Goal: Find specific page/section: Find specific page/section

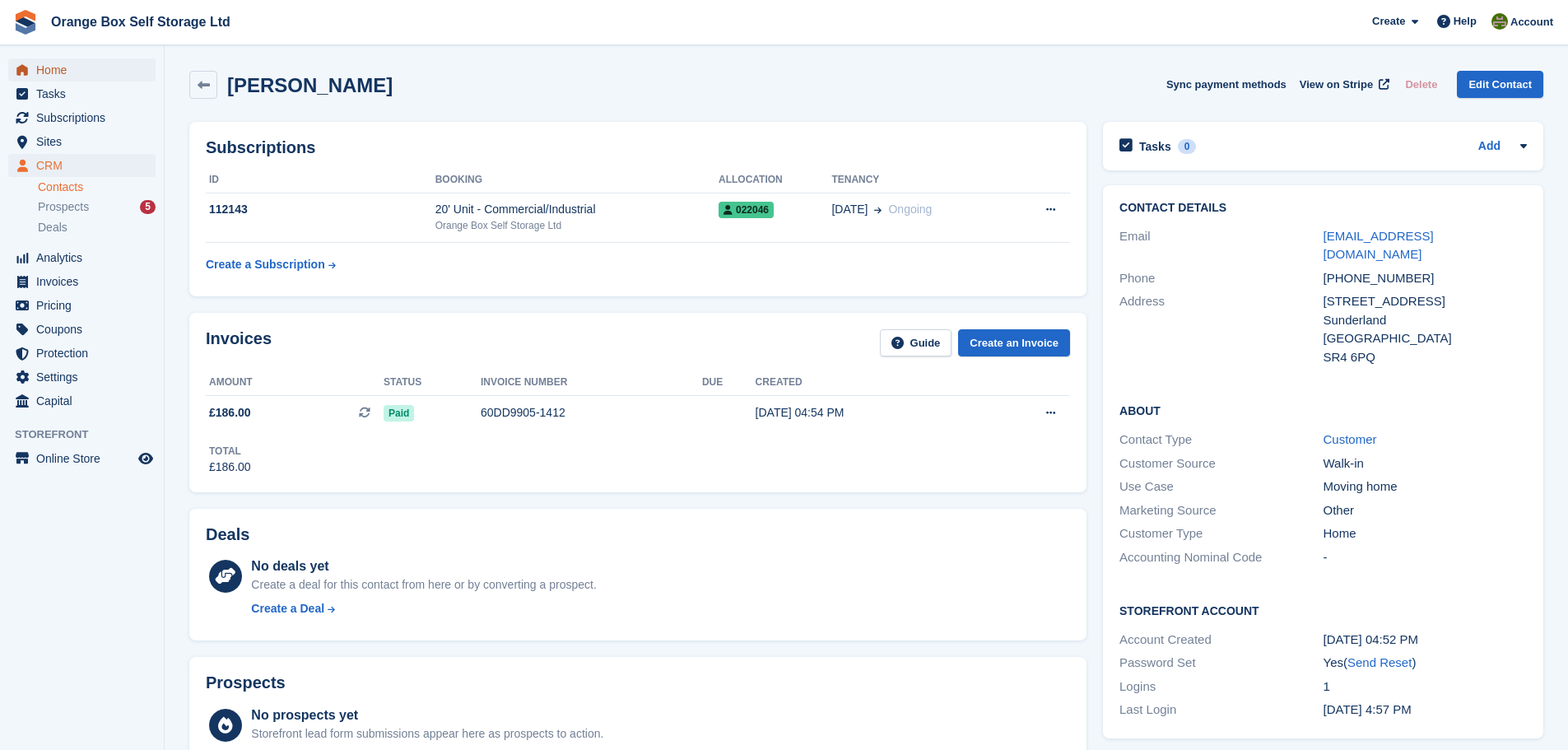
click at [77, 78] on span "Home" at bounding box center [86, 70] width 99 height 23
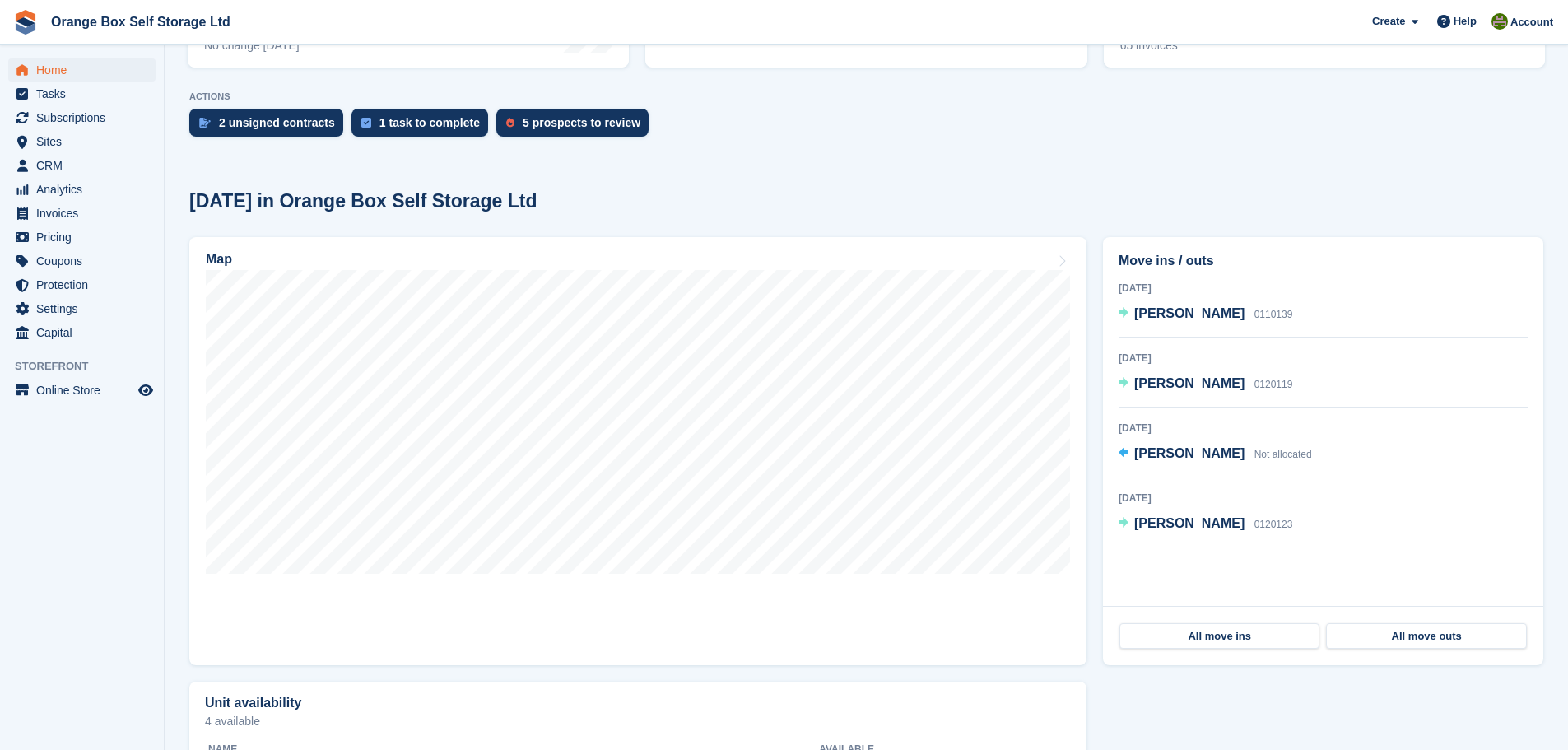
scroll to position [329, 0]
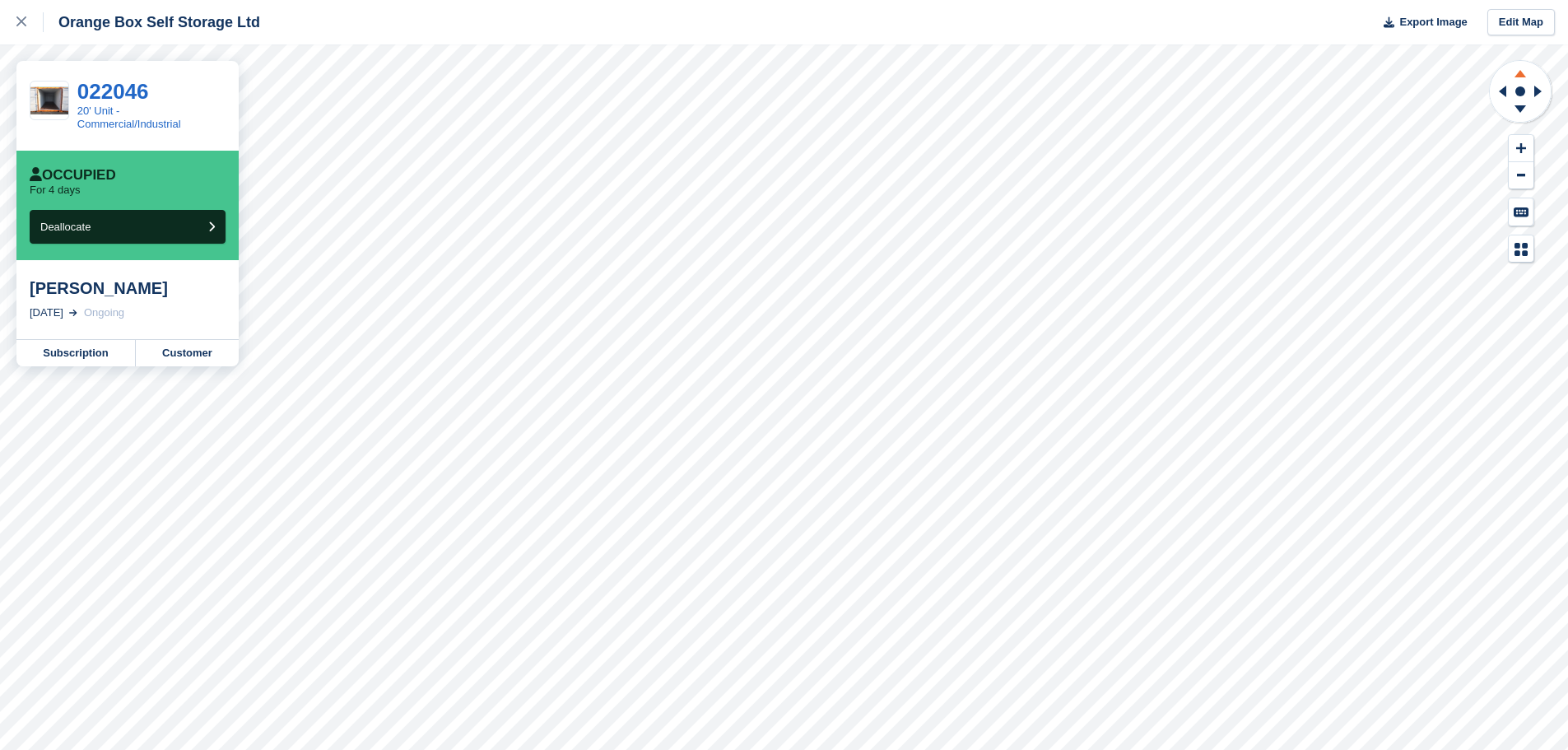
click at [1526, 78] on icon at bounding box center [1521, 71] width 43 height 20
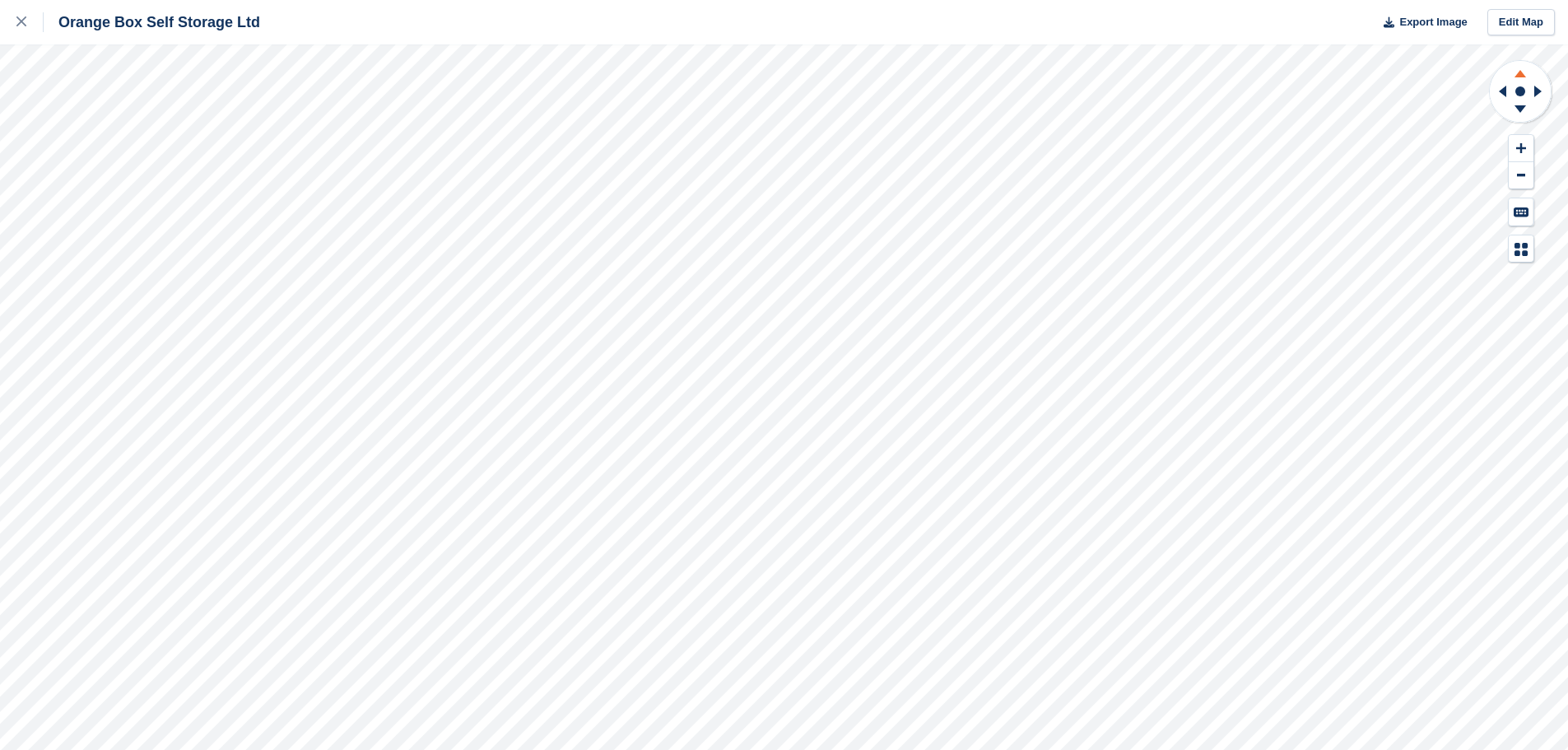
click at [1526, 80] on icon at bounding box center [1521, 71] width 43 height 20
click at [1524, 112] on icon at bounding box center [1521, 112] width 43 height 20
click at [1523, 112] on icon at bounding box center [1521, 112] width 43 height 20
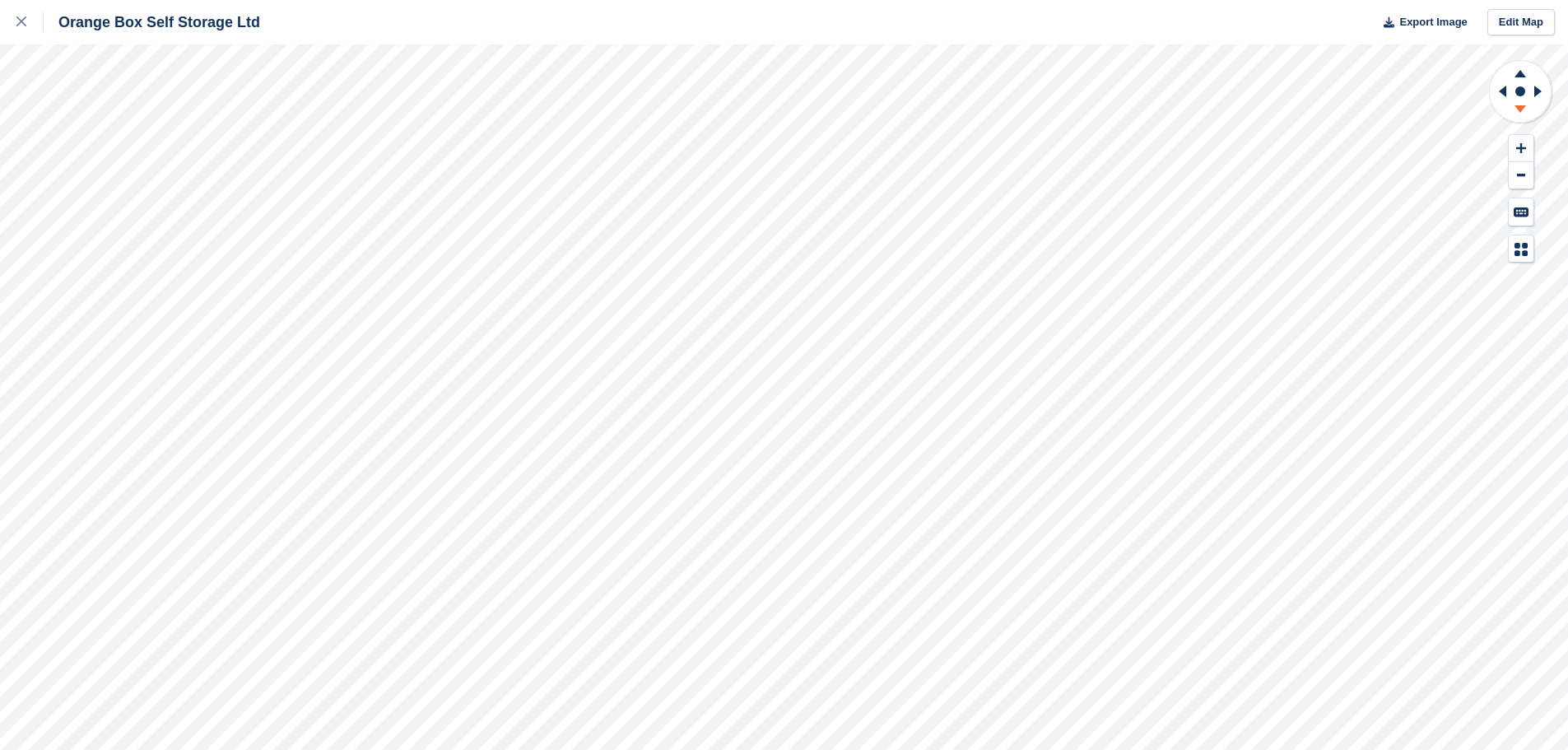
click at [1523, 112] on icon at bounding box center [1521, 112] width 43 height 20
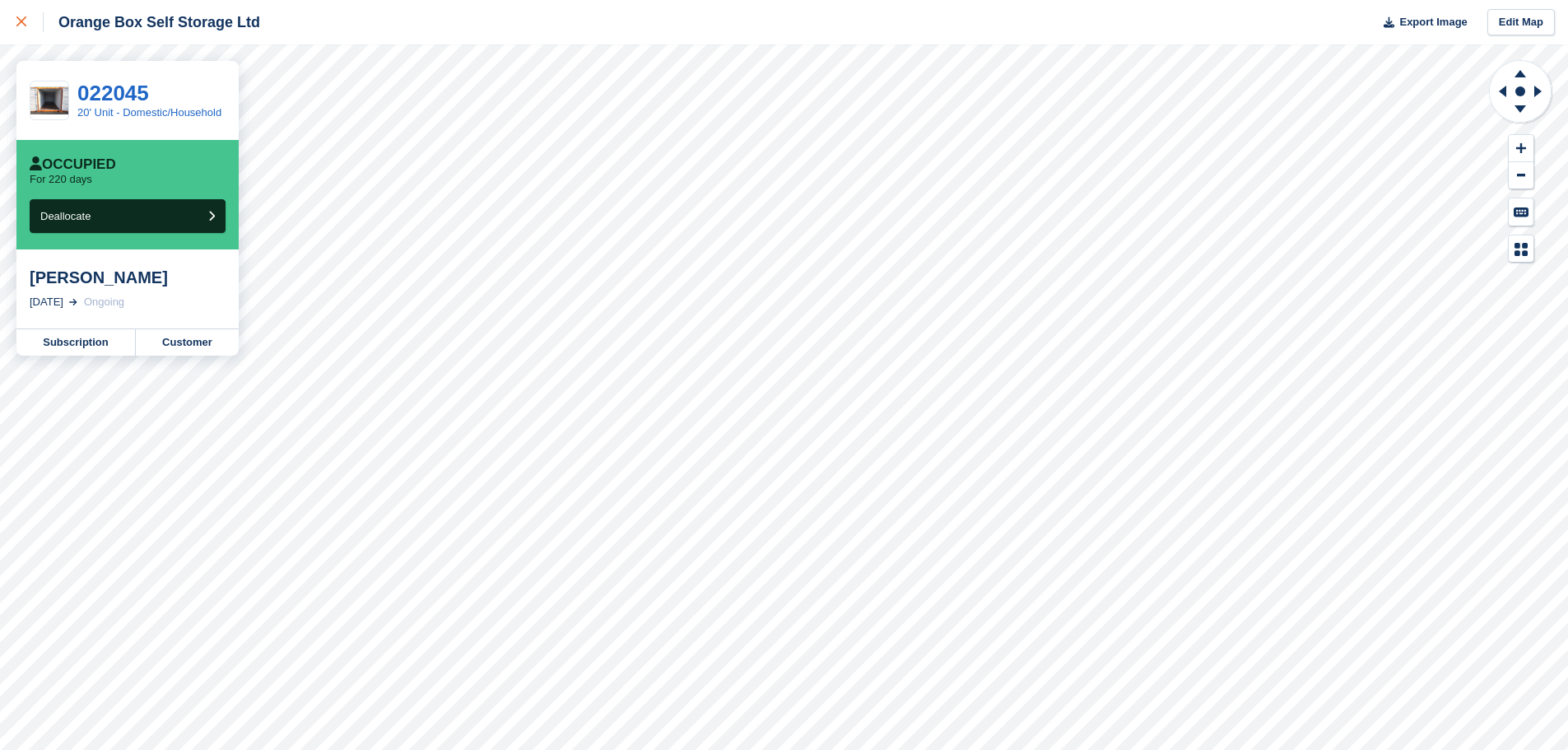
click at [22, 26] on icon at bounding box center [21, 21] width 10 height 10
